Goal: Task Accomplishment & Management: Manage account settings

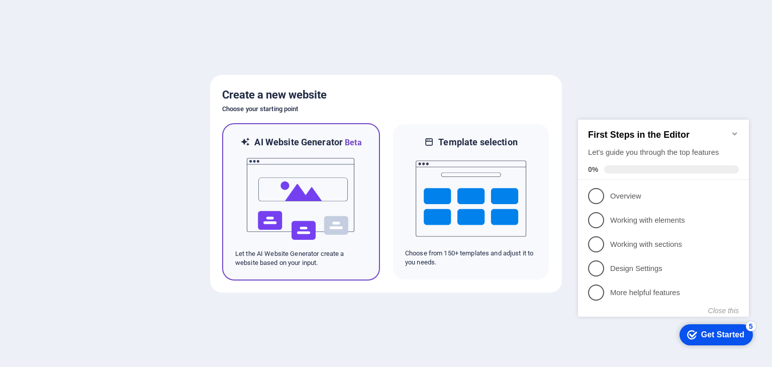
click at [300, 194] on img at bounding box center [301, 199] width 111 height 101
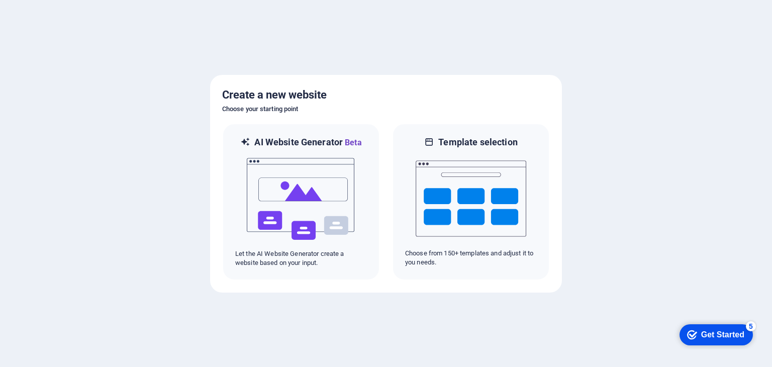
click at [717, 334] on div "Get Started" at bounding box center [722, 334] width 43 height 9
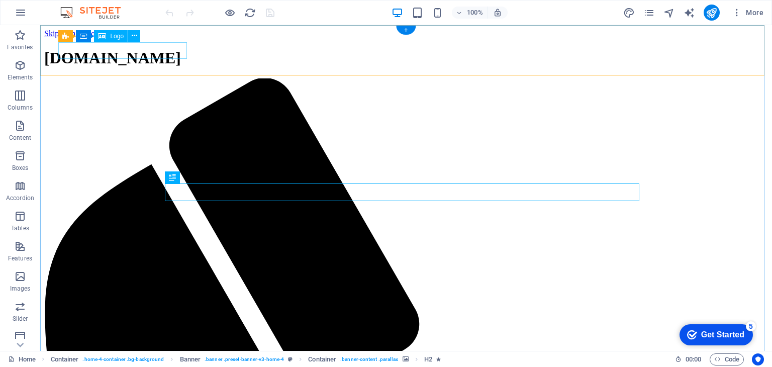
click at [132, 49] on div "[DOMAIN_NAME]" at bounding box center [406, 58] width 724 height 19
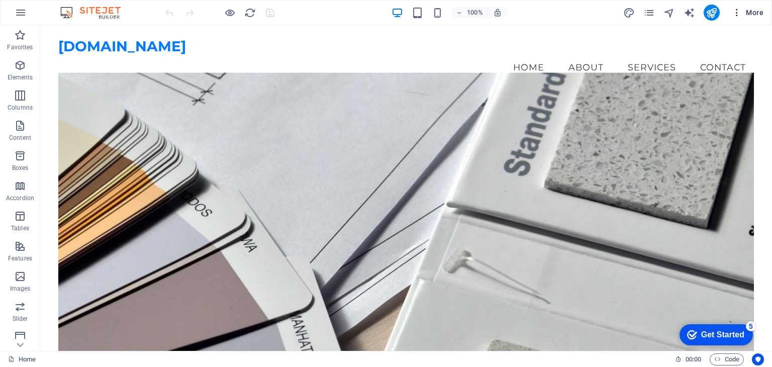
click at [734, 13] on icon "button" at bounding box center [737, 13] width 10 height 10
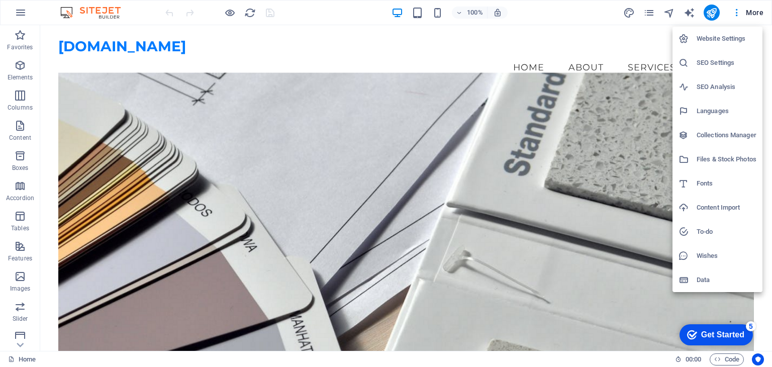
click at [715, 41] on h6 "Website Settings" at bounding box center [727, 39] width 60 height 12
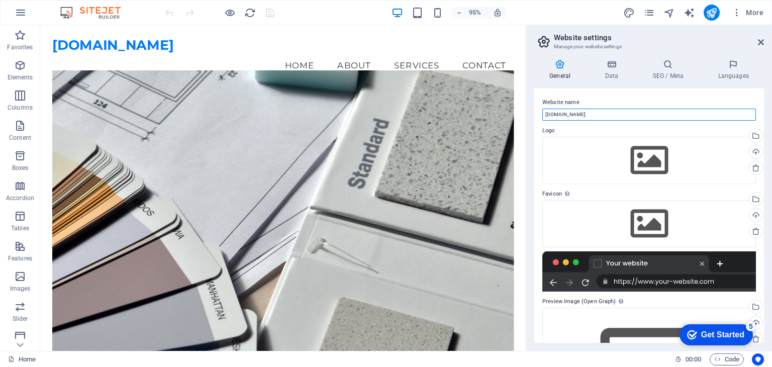
click at [601, 112] on input "[DOMAIN_NAME]" at bounding box center [649, 115] width 214 height 12
type input "gakoverseas"
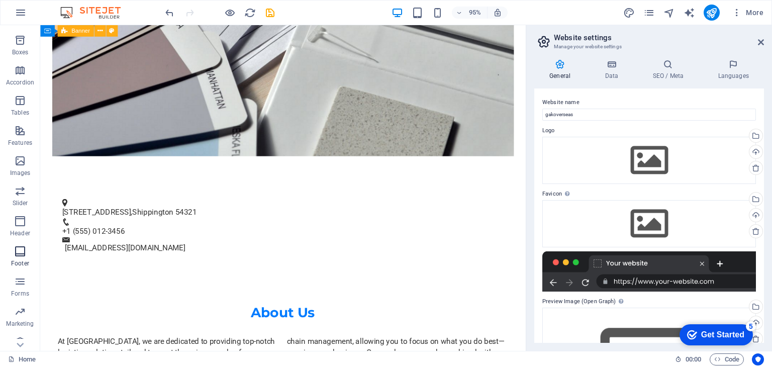
scroll to position [127, 0]
